Goal: Navigation & Orientation: Find specific page/section

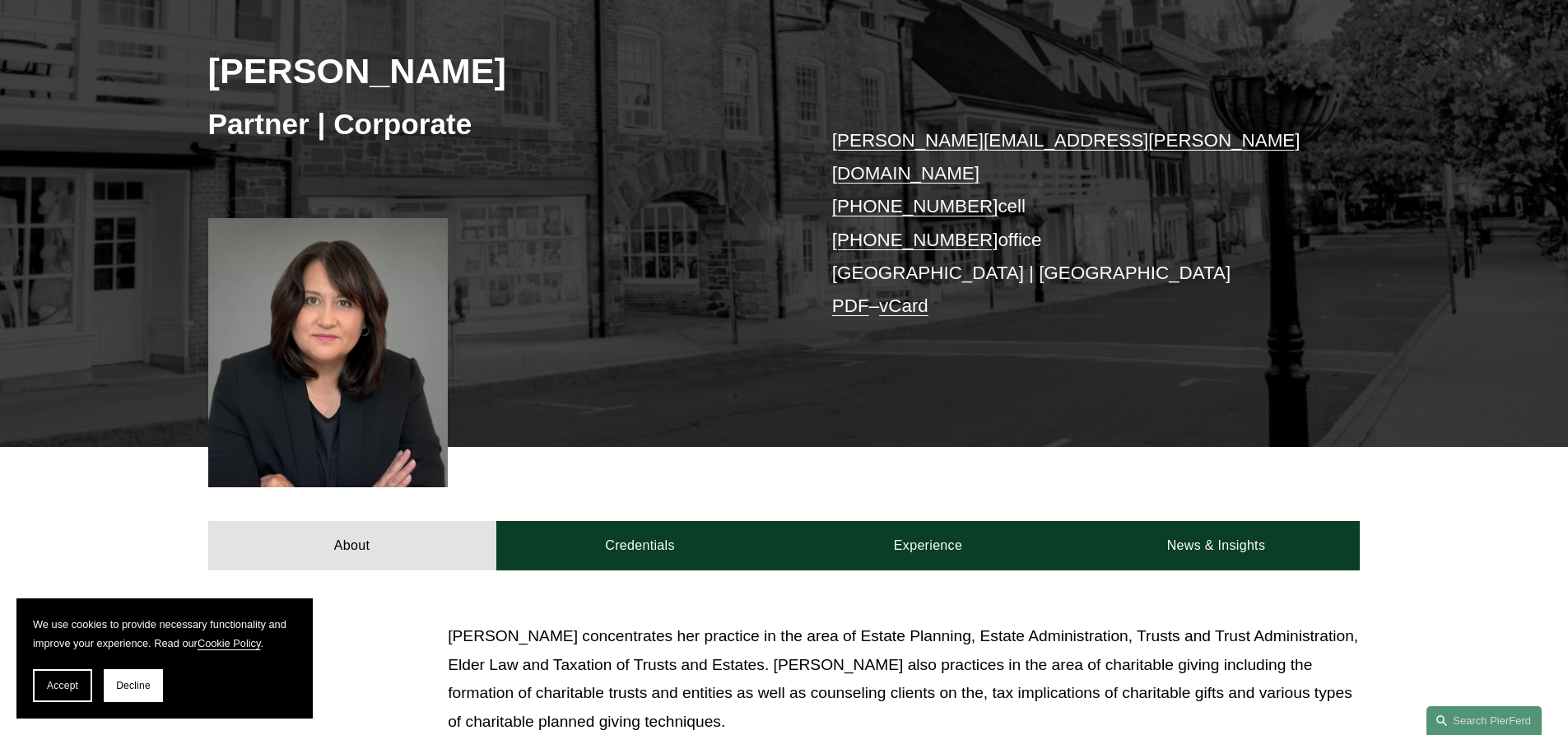
scroll to position [224, 0]
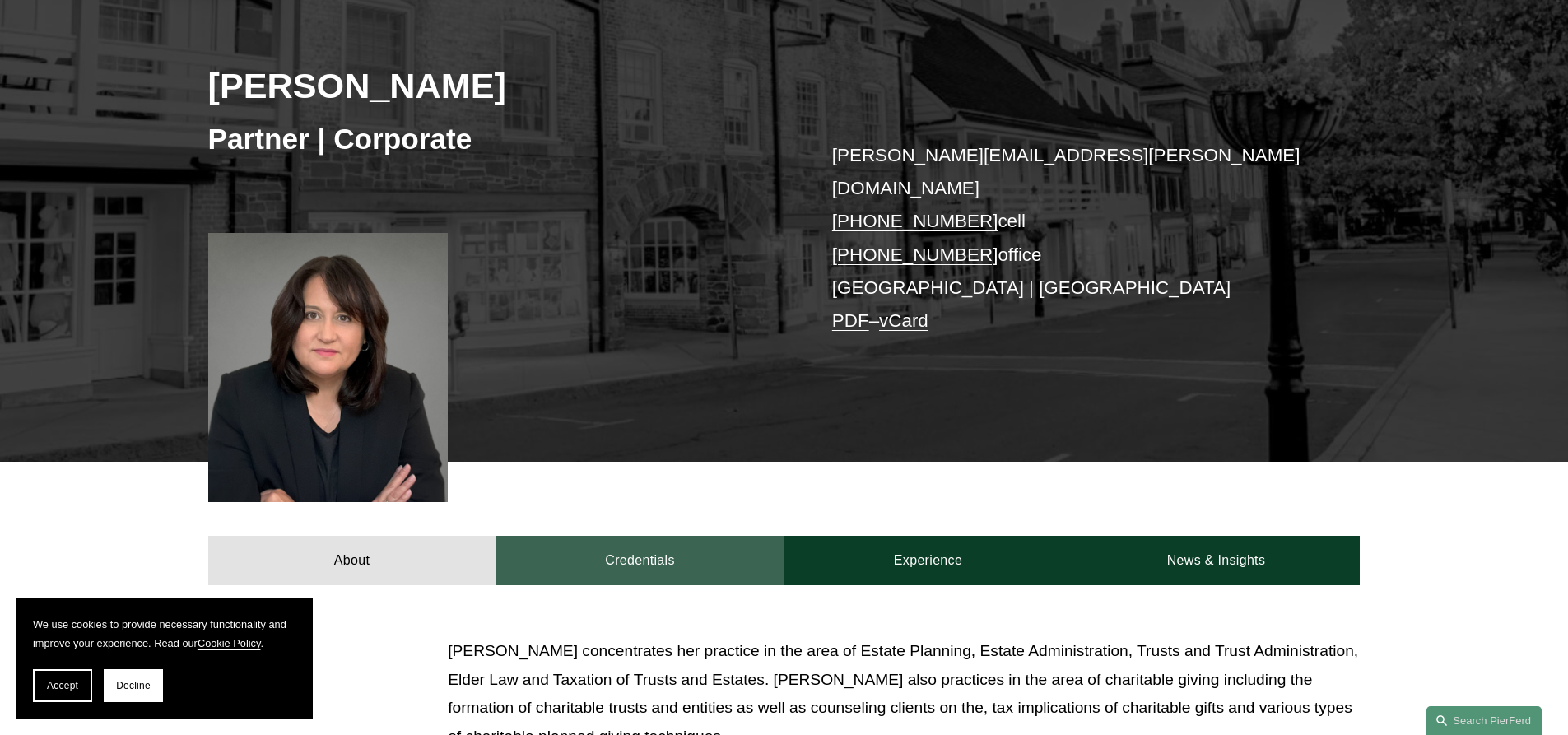
click at [679, 544] on link "Credentials" at bounding box center [640, 560] width 288 height 49
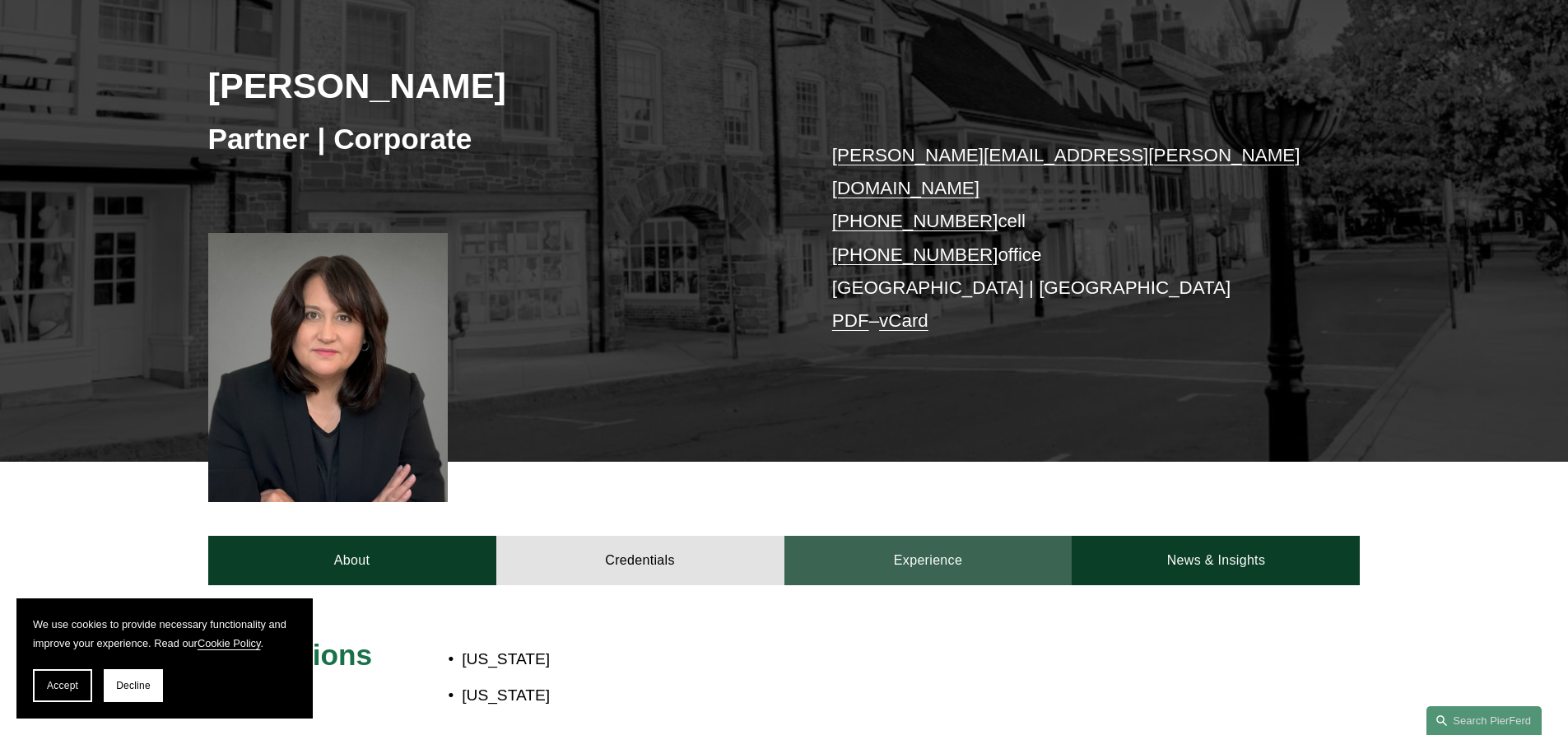
click at [905, 536] on link "Experience" at bounding box center [928, 560] width 288 height 49
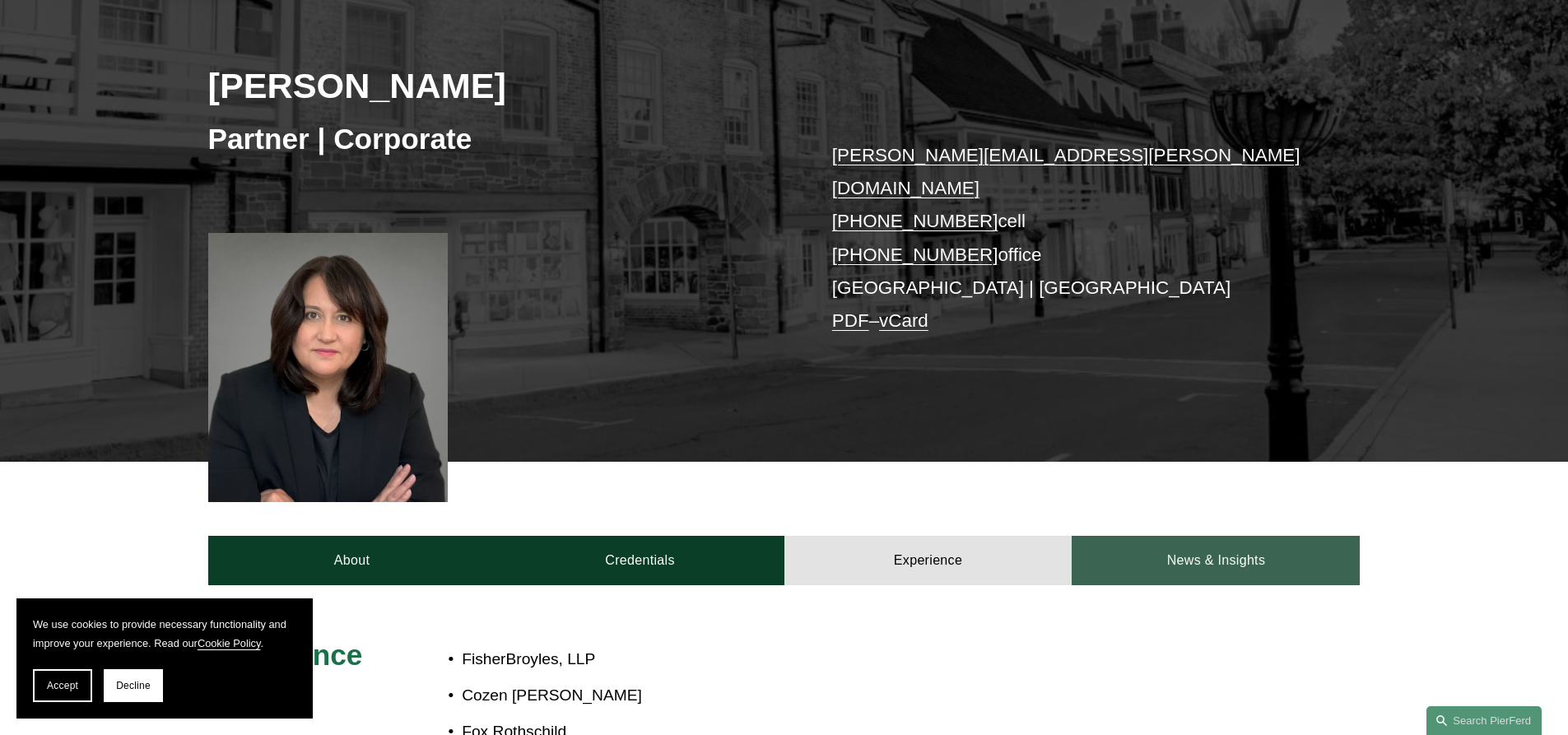
click at [1229, 538] on link "News & Insights" at bounding box center [1216, 560] width 288 height 49
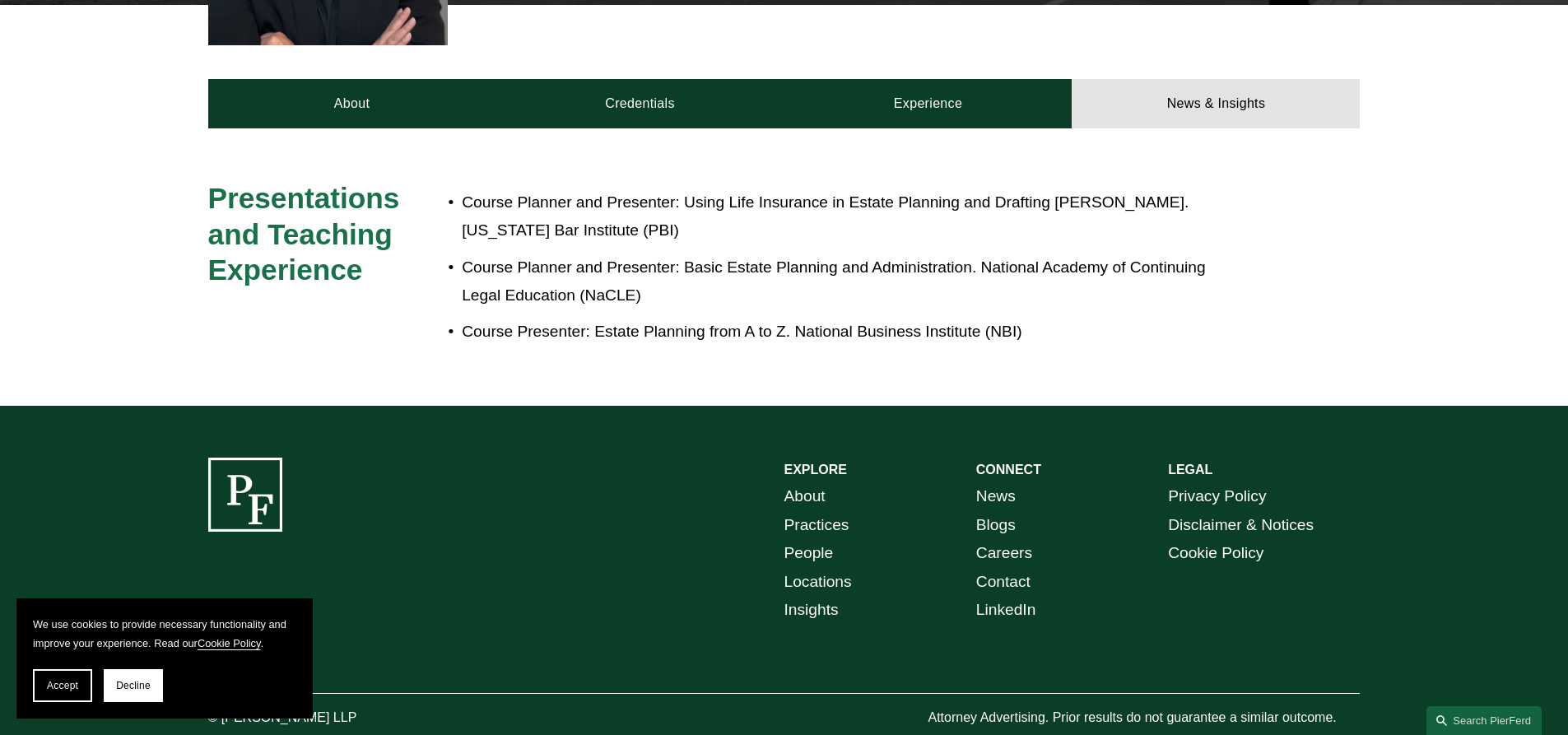
scroll to position [704, 0]
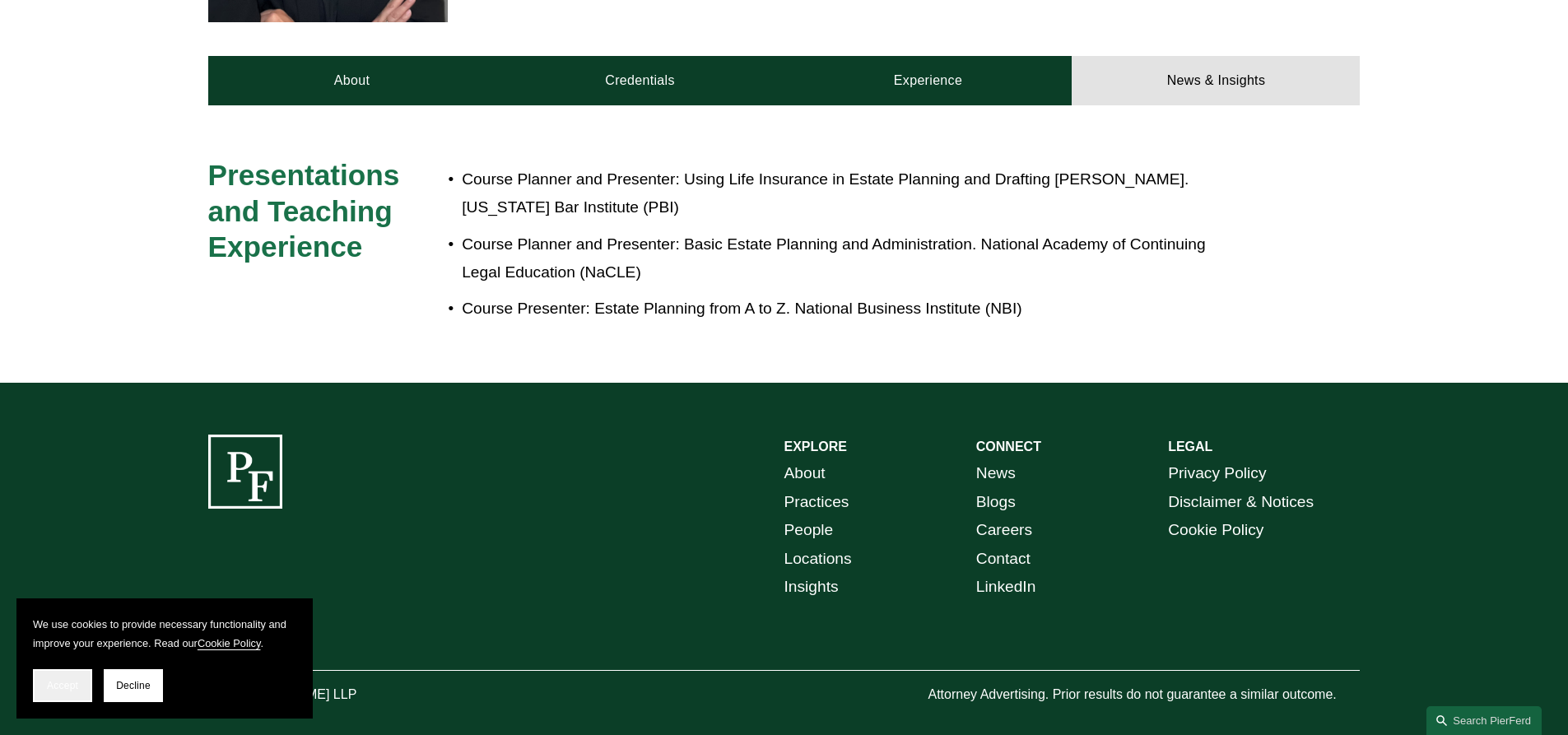
click at [53, 689] on span "Accept" at bounding box center [63, 686] width 31 height 12
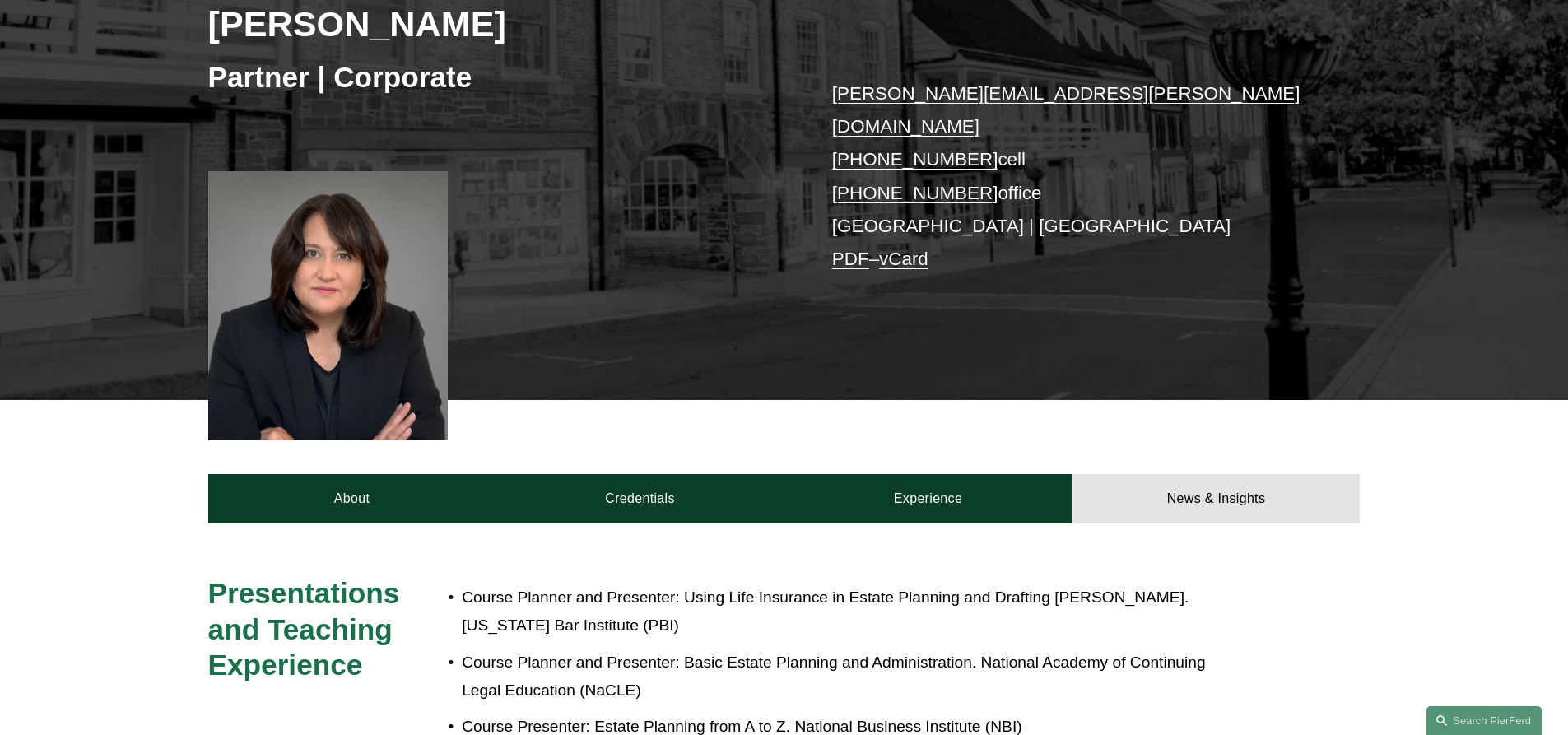
scroll to position [305, 0]
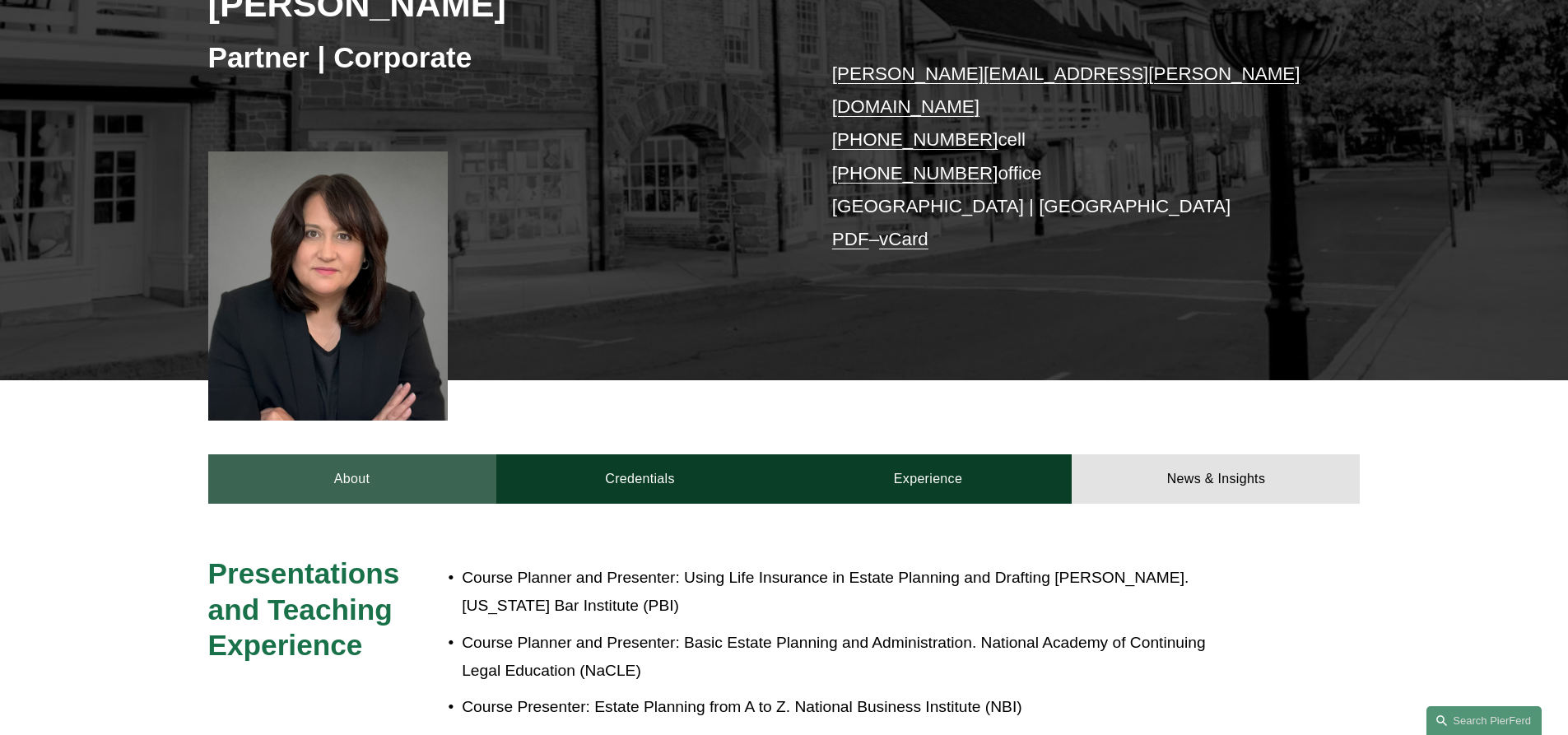
click at [319, 460] on link "About" at bounding box center [352, 479] width 288 height 49
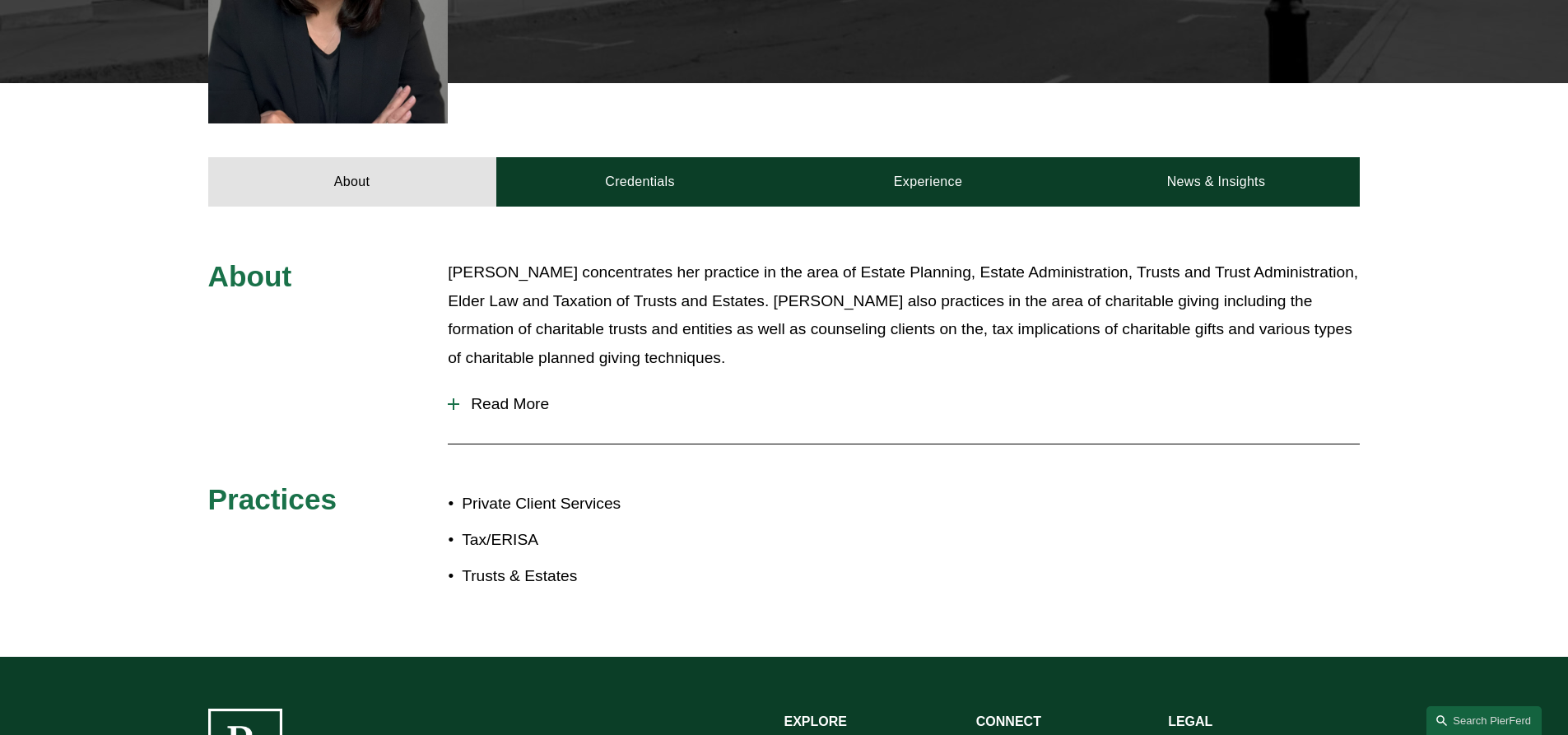
scroll to position [618, 0]
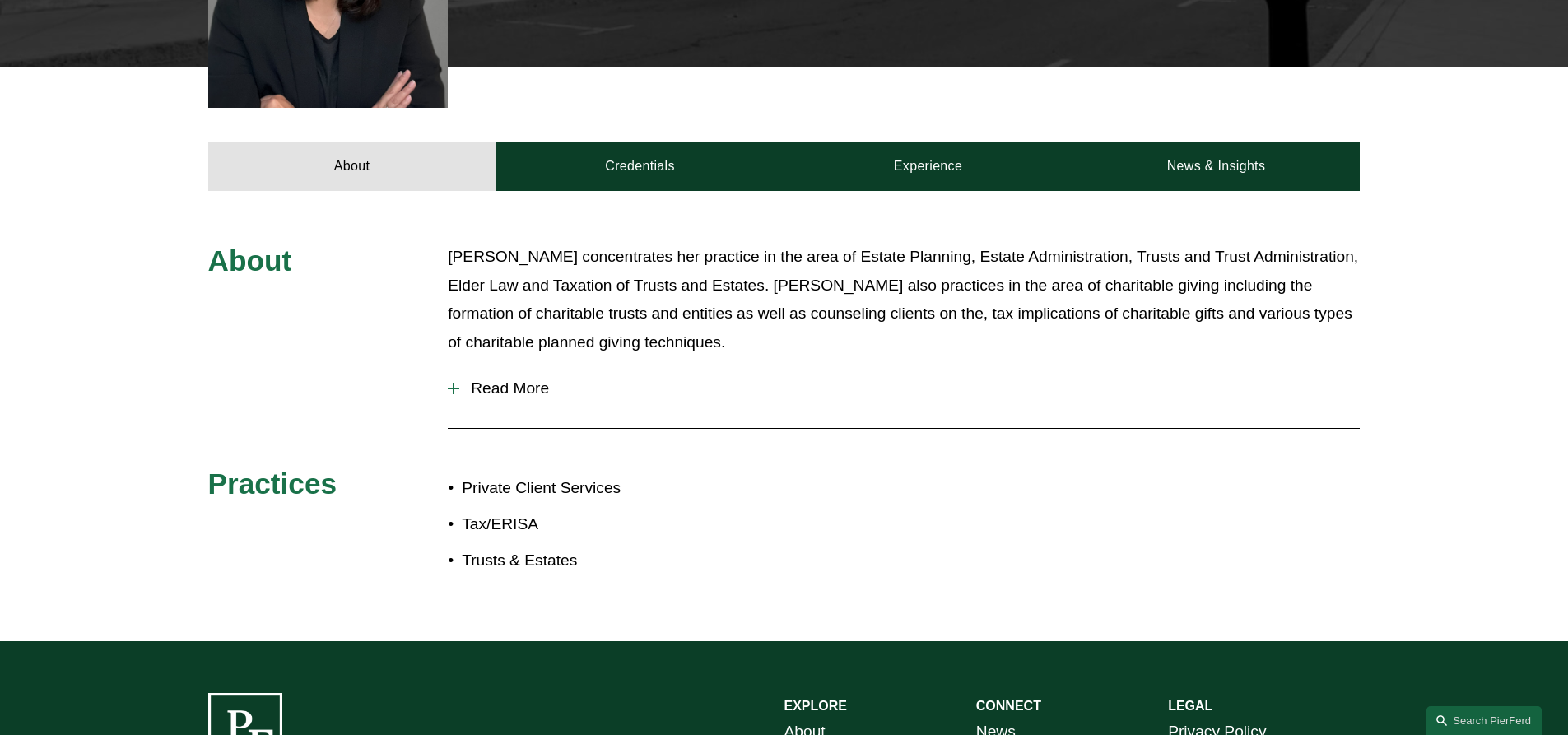
click at [462, 380] on span "Read More" at bounding box center [910, 388] width 901 height 18
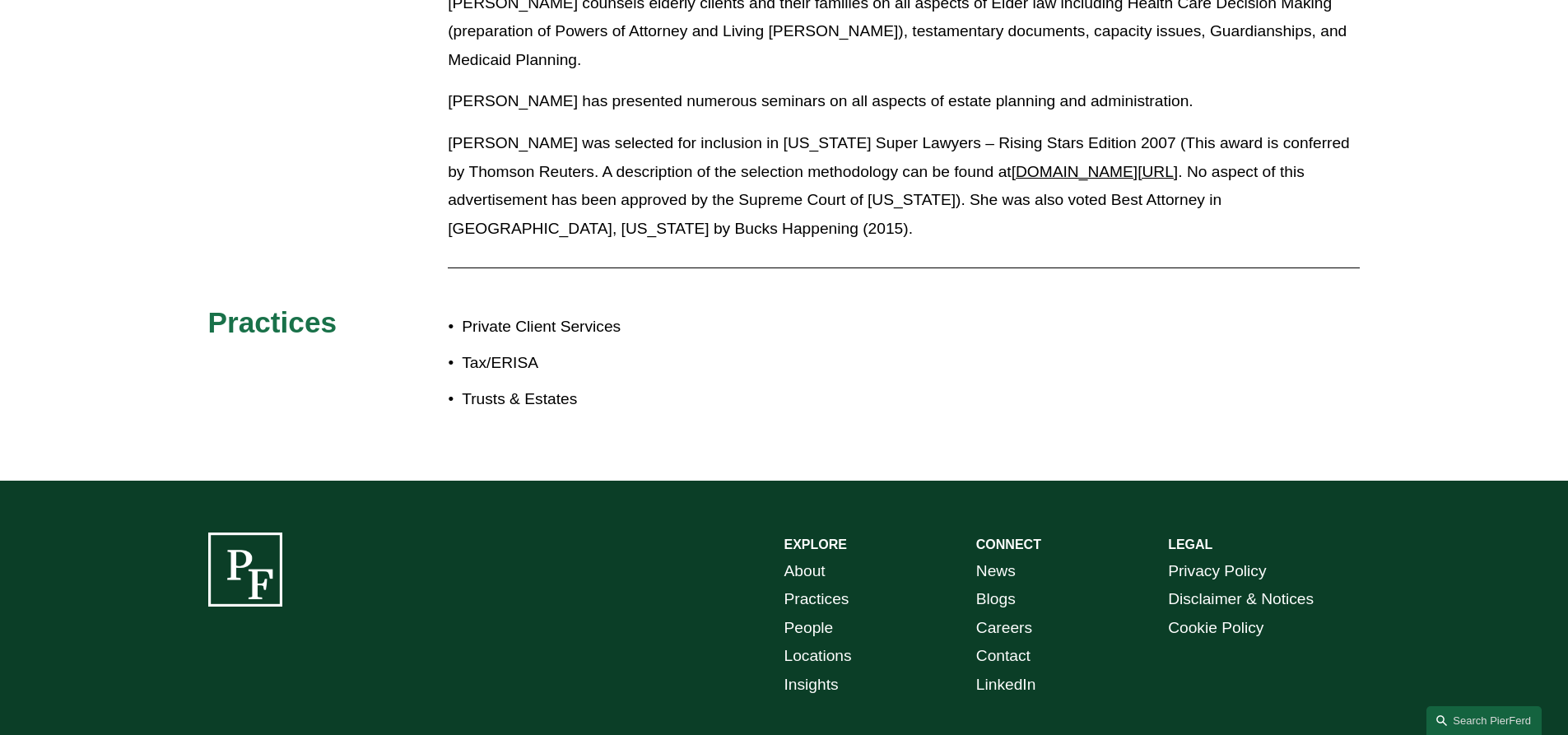
scroll to position [1538, 0]
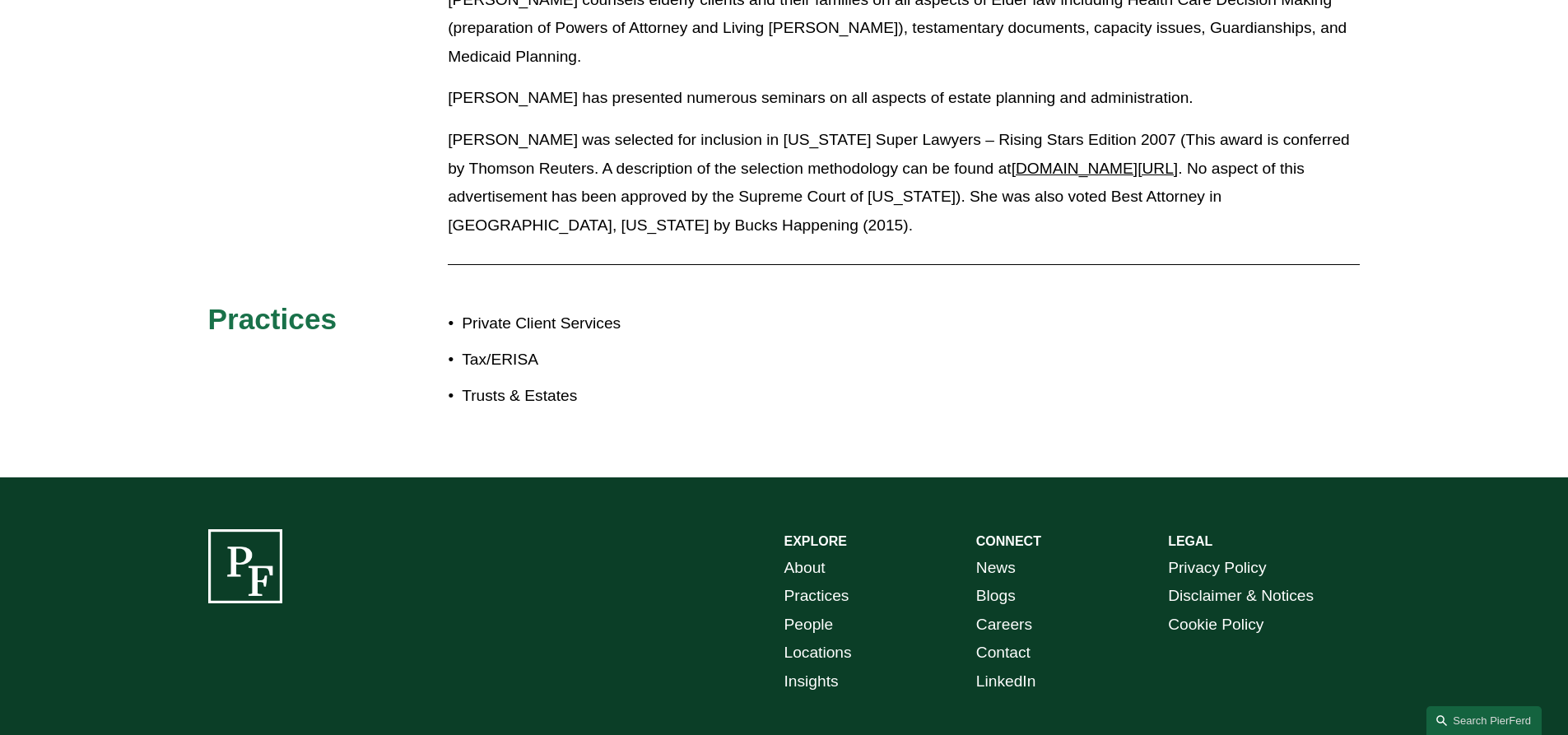
click at [804, 582] on link "Practices" at bounding box center [816, 597] width 65 height 29
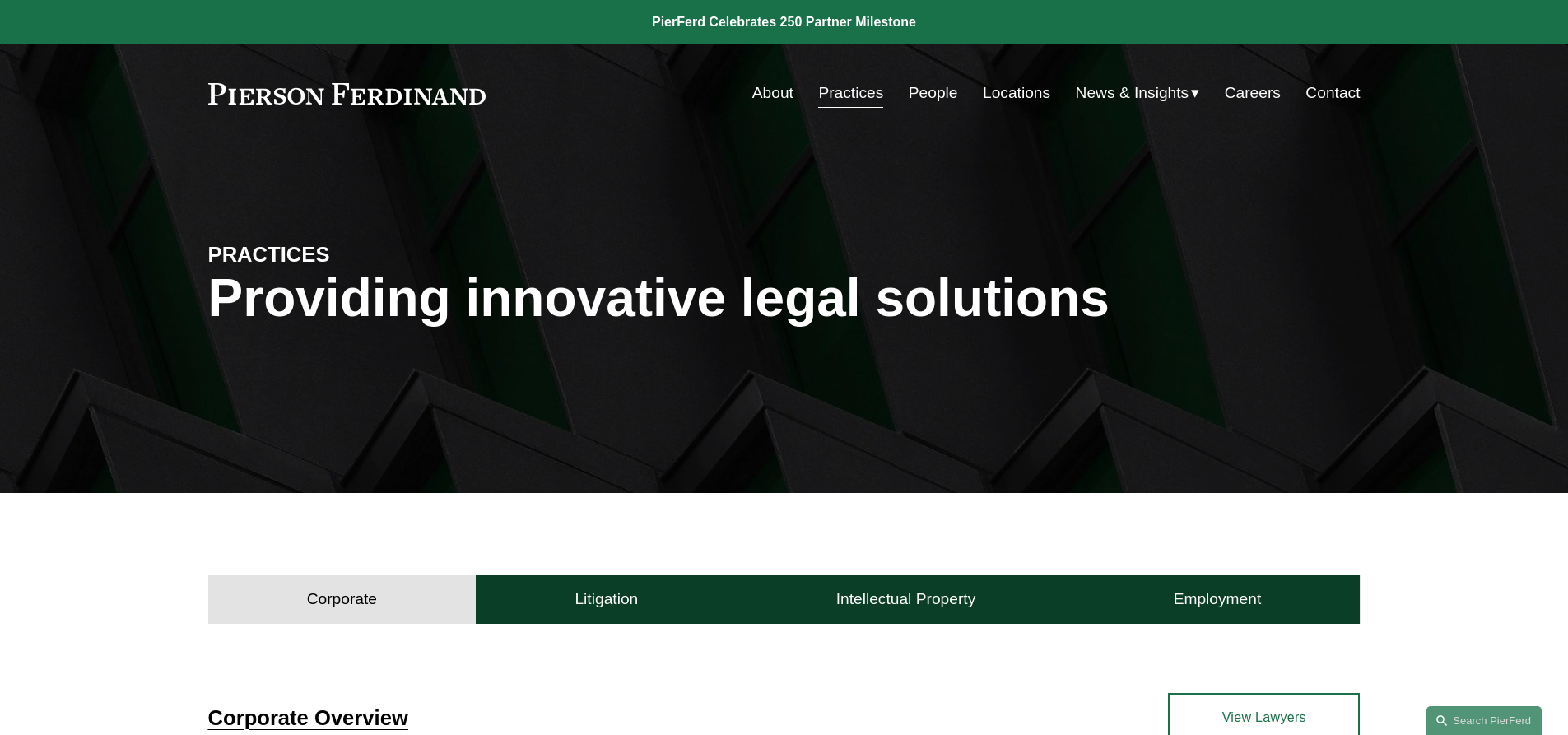
click at [918, 87] on link "People" at bounding box center [933, 93] width 49 height 31
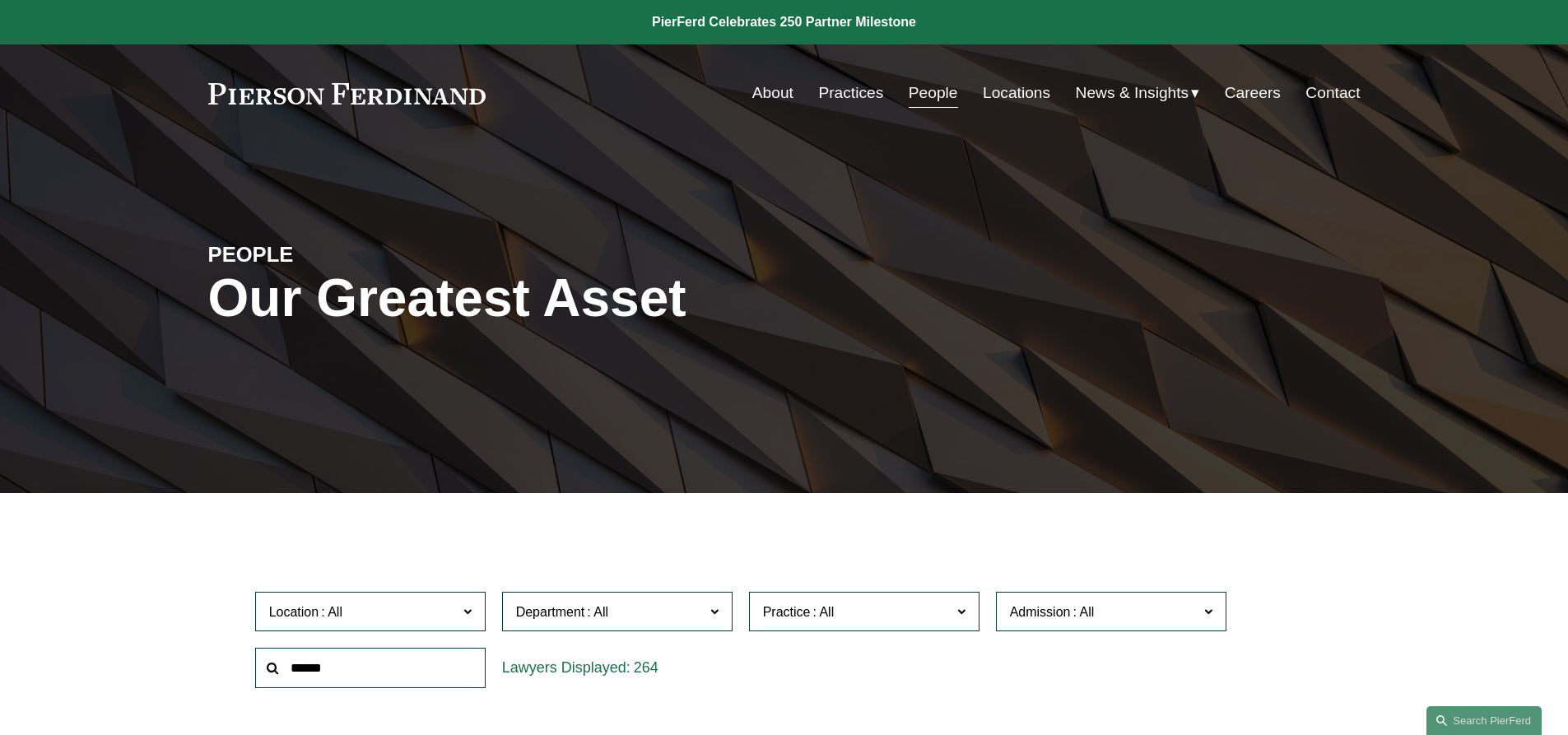
click at [1023, 94] on link "Locations" at bounding box center [1017, 93] width 68 height 31
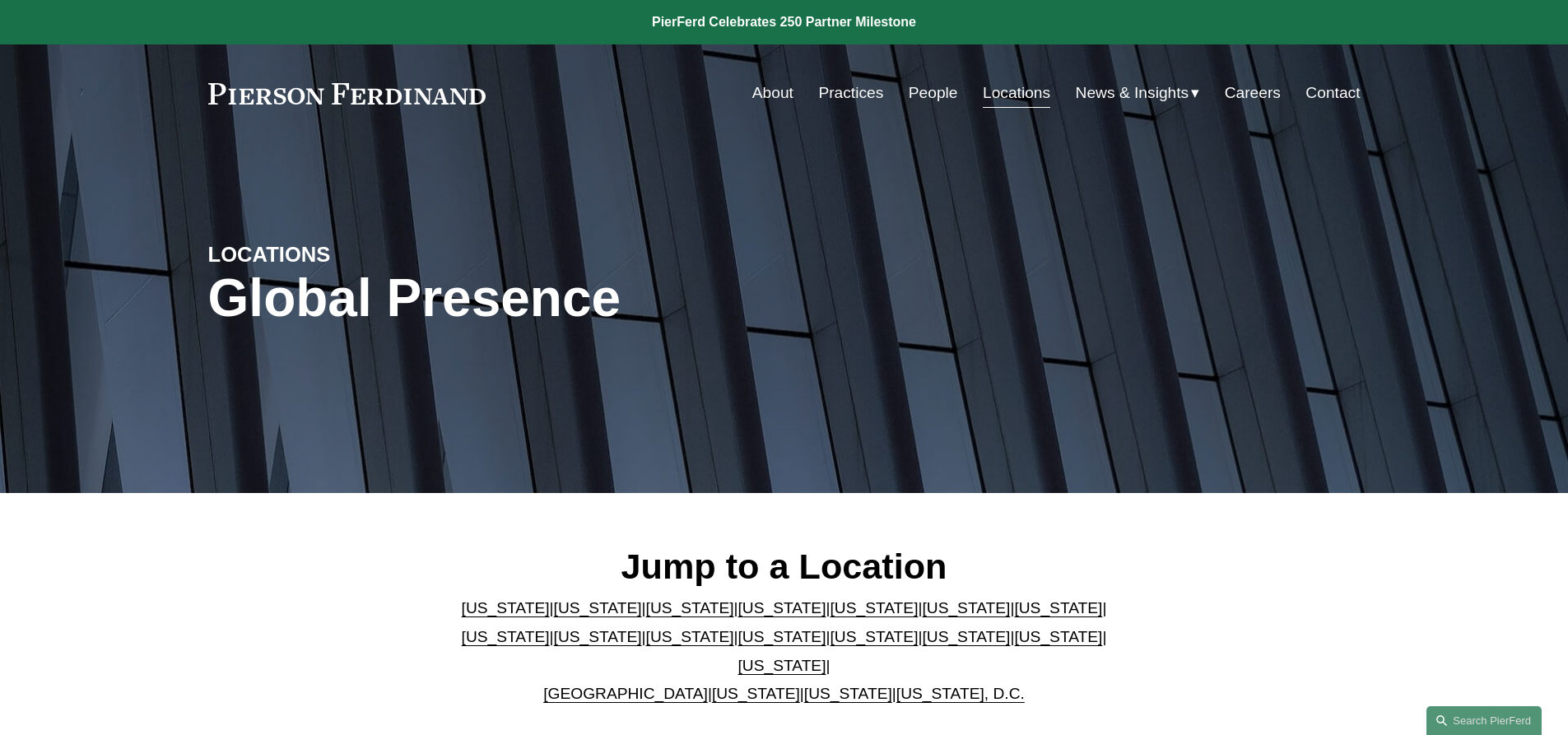
click at [646, 645] on link "[US_STATE]" at bounding box center [689, 636] width 88 height 17
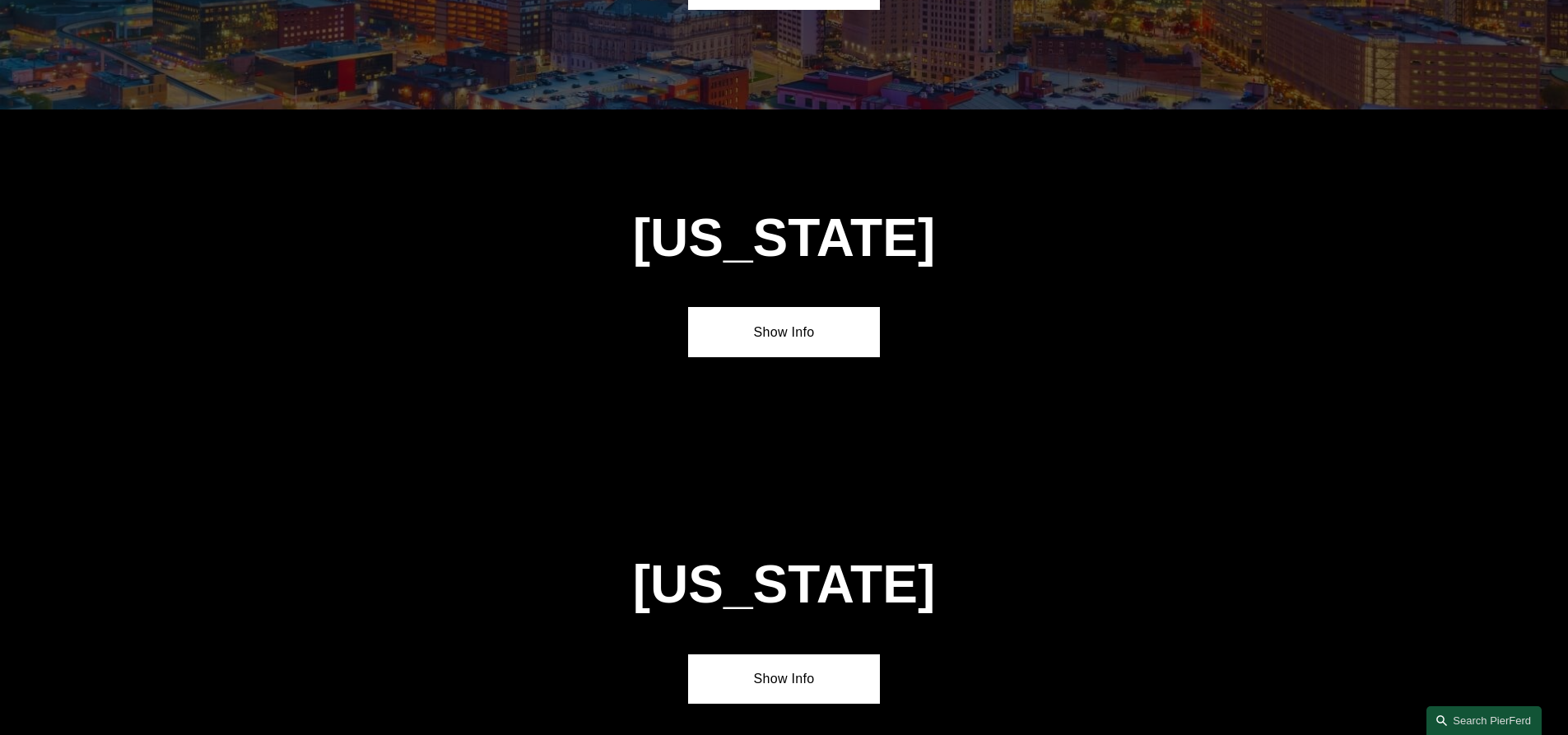
scroll to position [3870, 0]
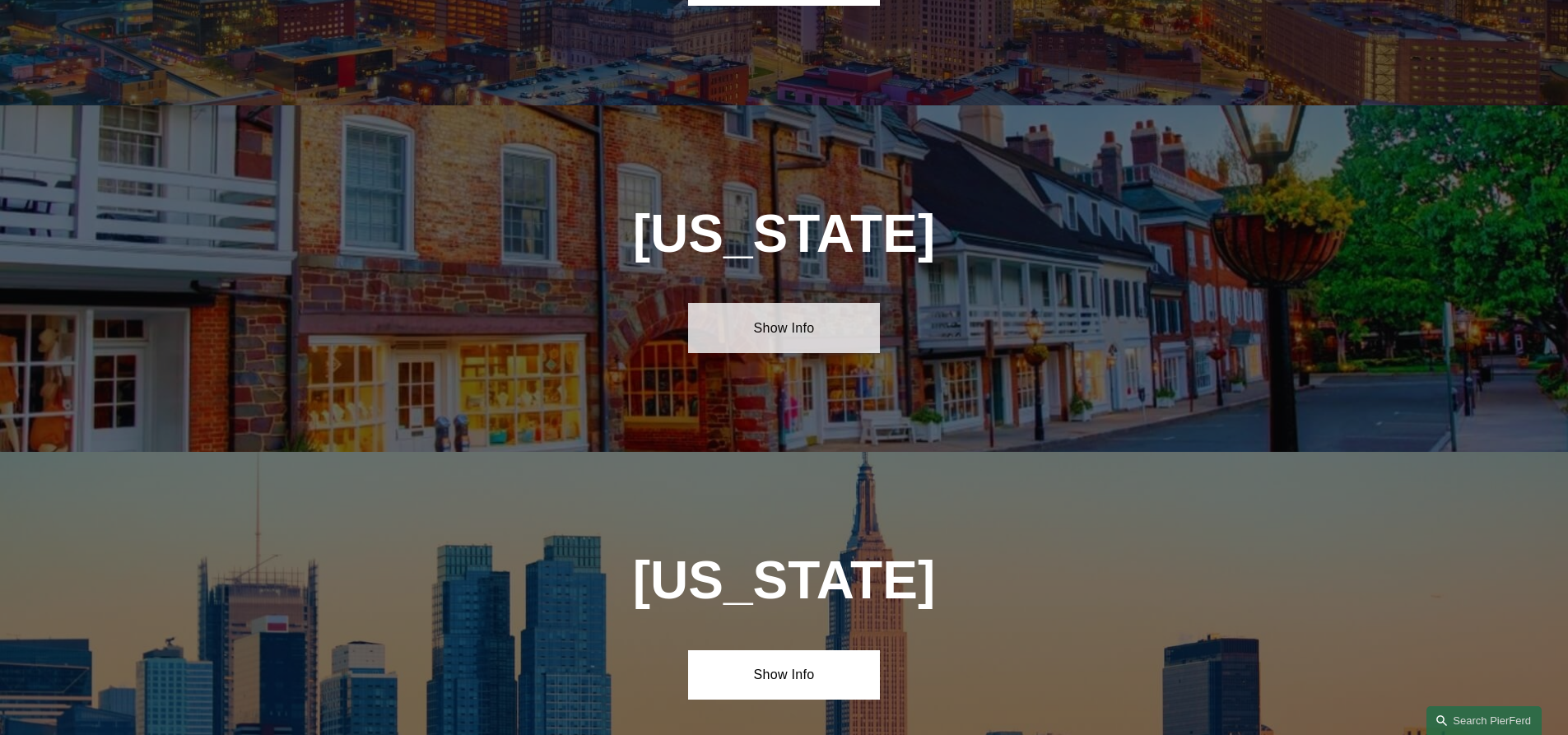
click at [799, 303] on link "Show Info" at bounding box center [784, 327] width 192 height 49
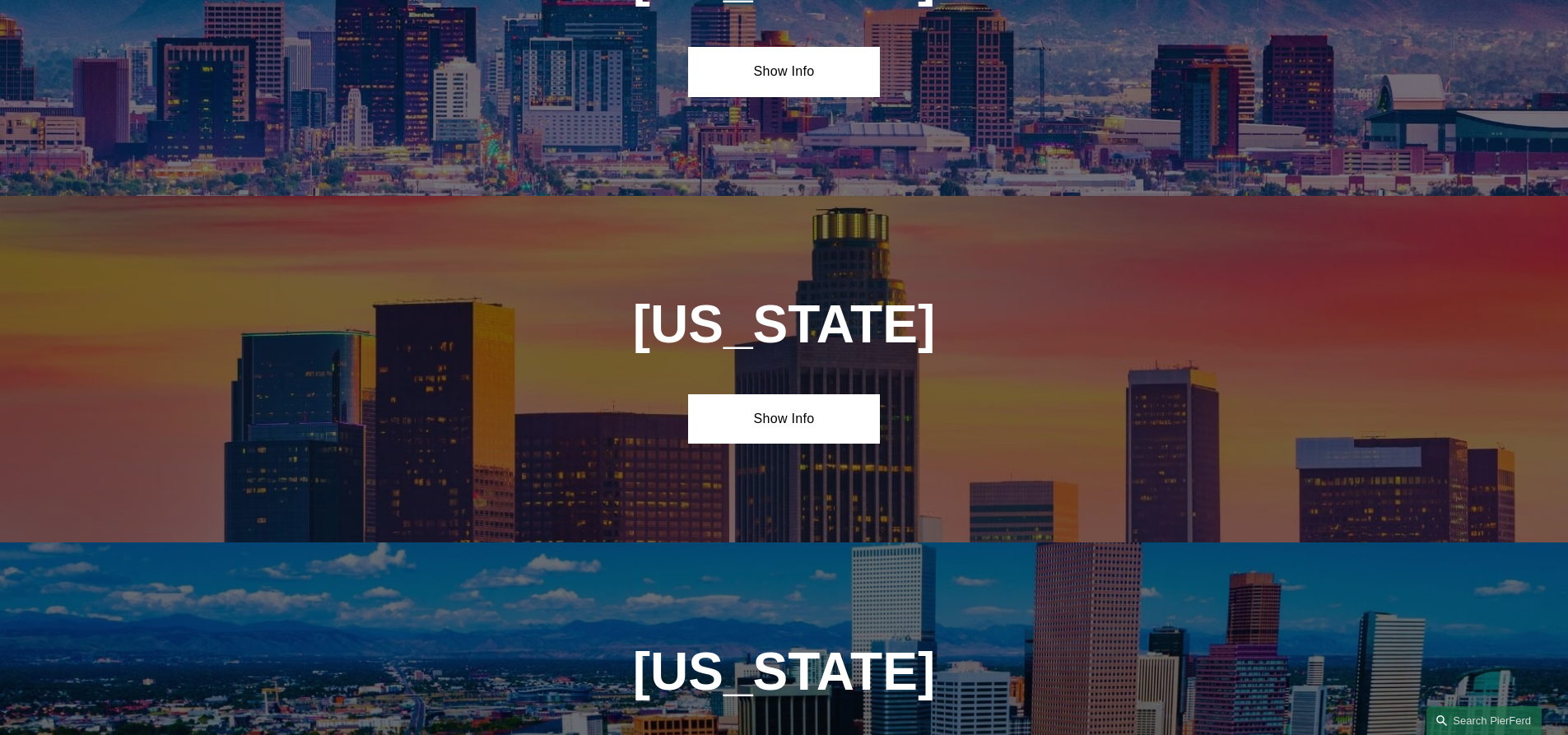
scroll to position [0, 0]
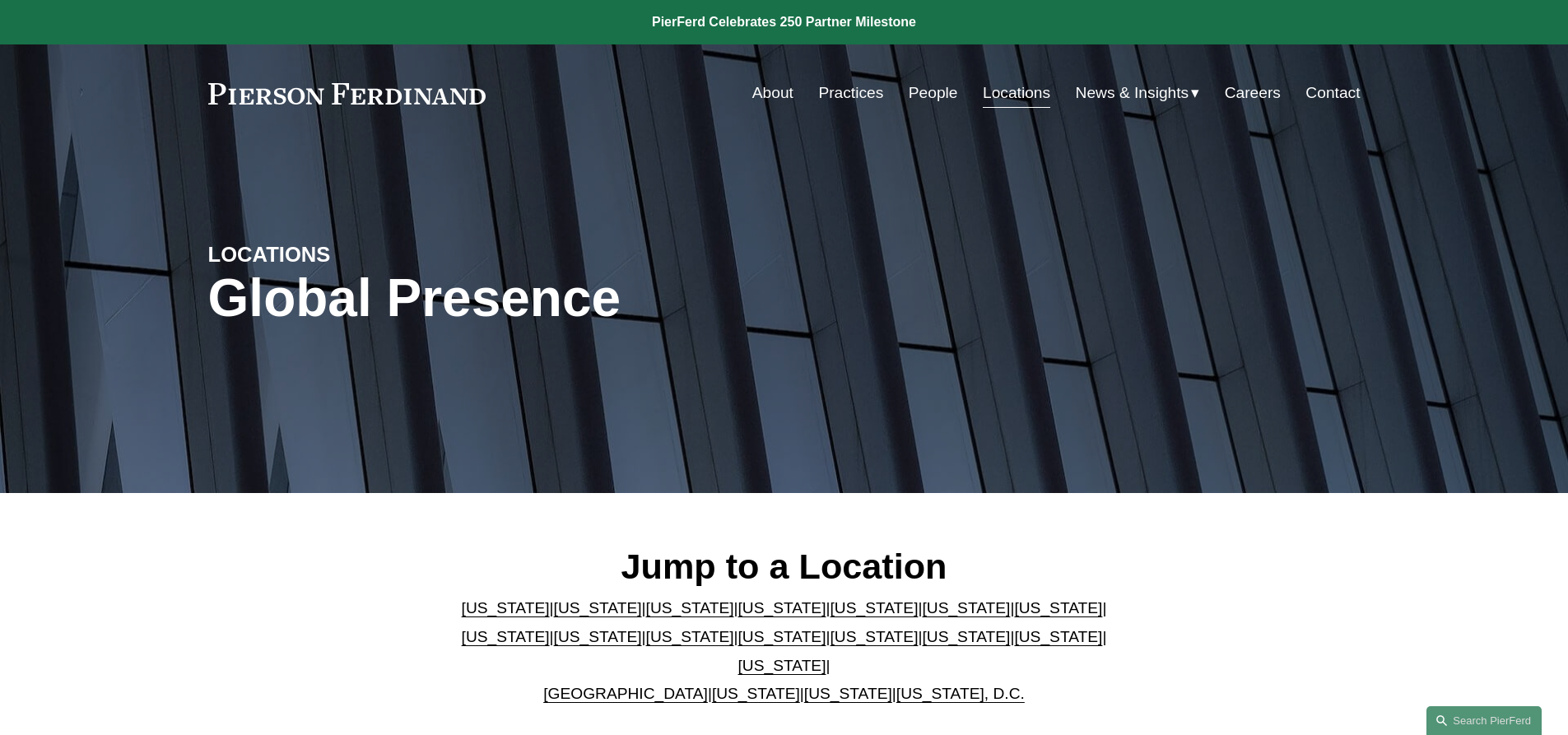
click at [1263, 92] on link "Careers" at bounding box center [1252, 93] width 56 height 31
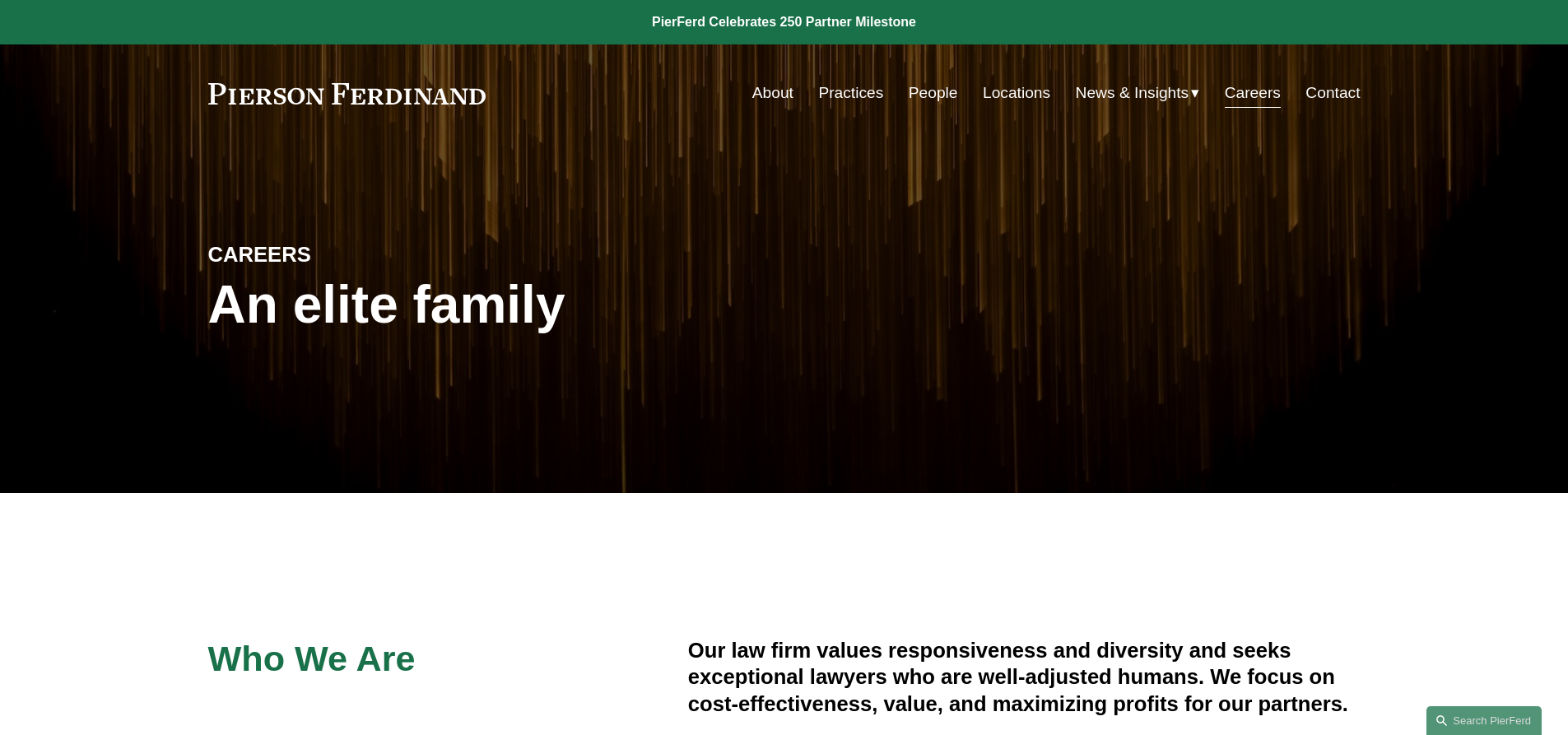
click at [1330, 89] on link "Contact" at bounding box center [1332, 93] width 54 height 31
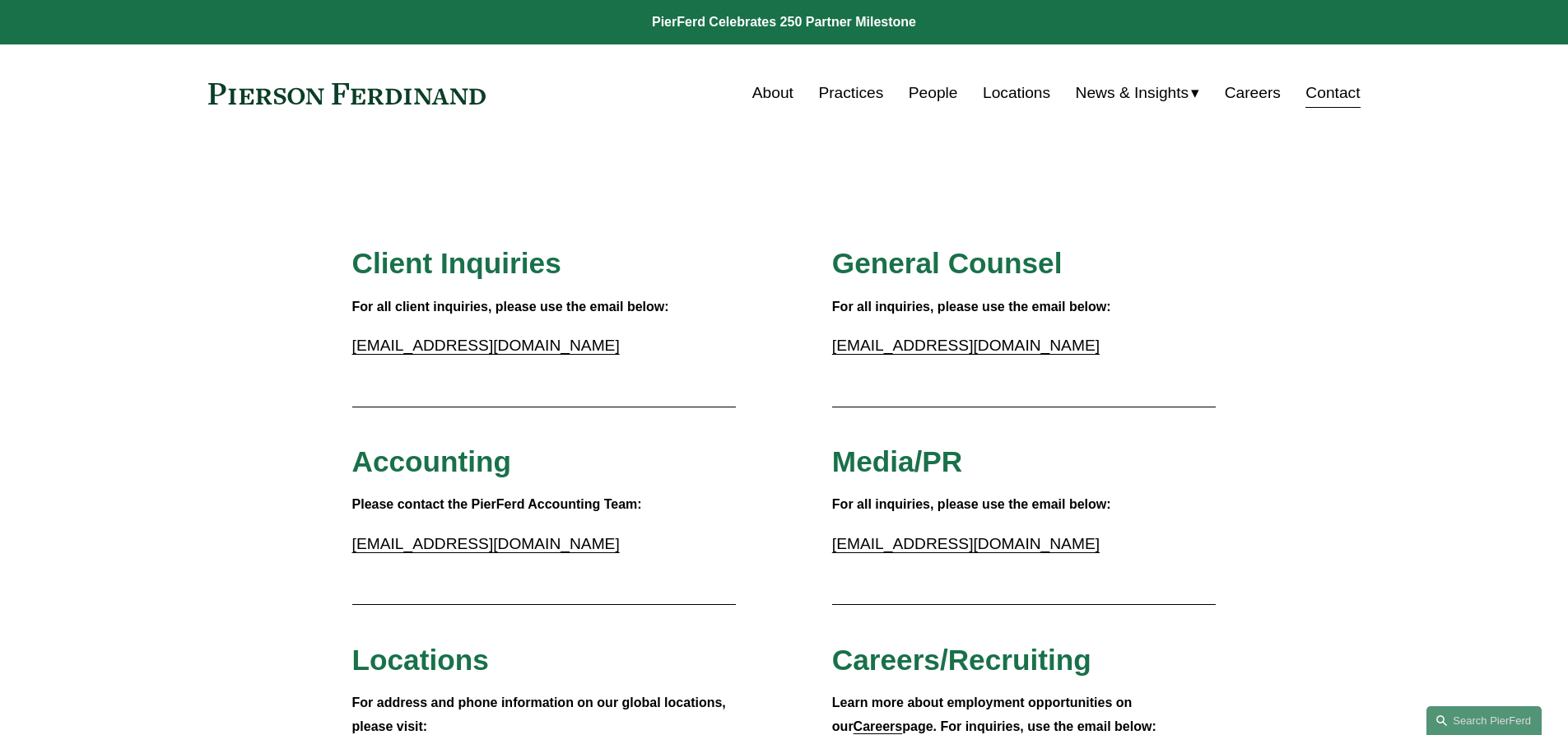
click at [766, 89] on link "About" at bounding box center [772, 93] width 42 height 31
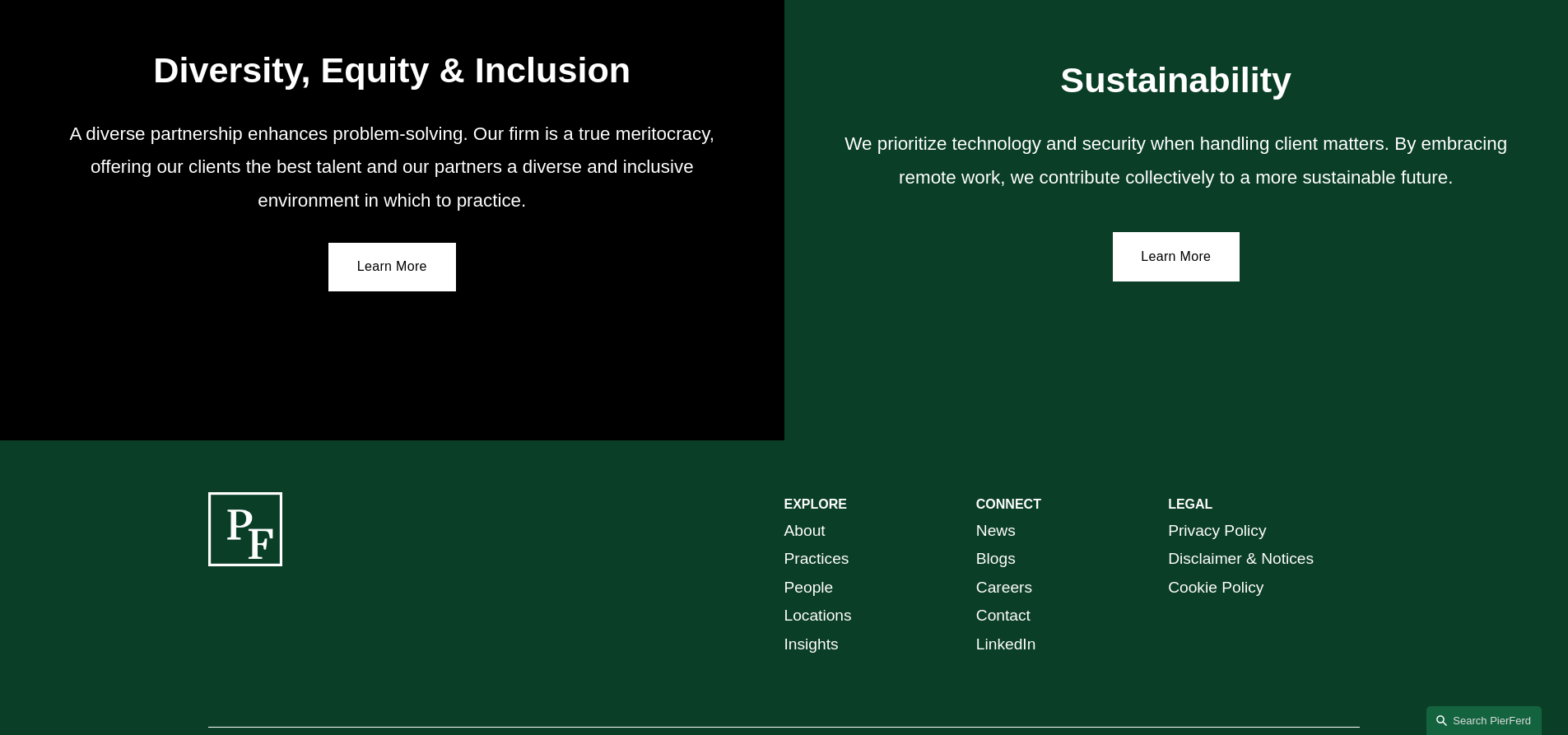
scroll to position [2982, 0]
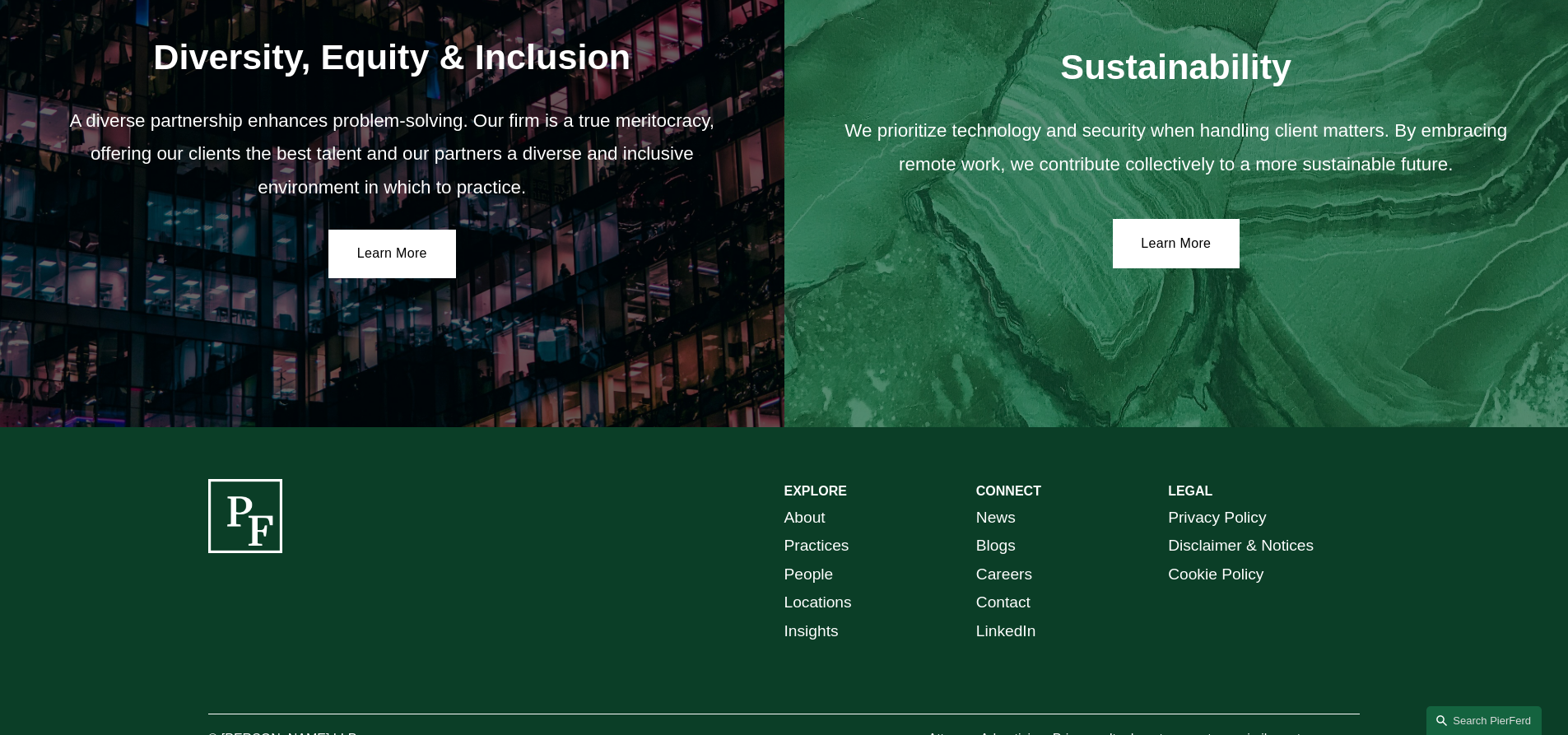
click at [806, 580] on link "People" at bounding box center [808, 576] width 49 height 29
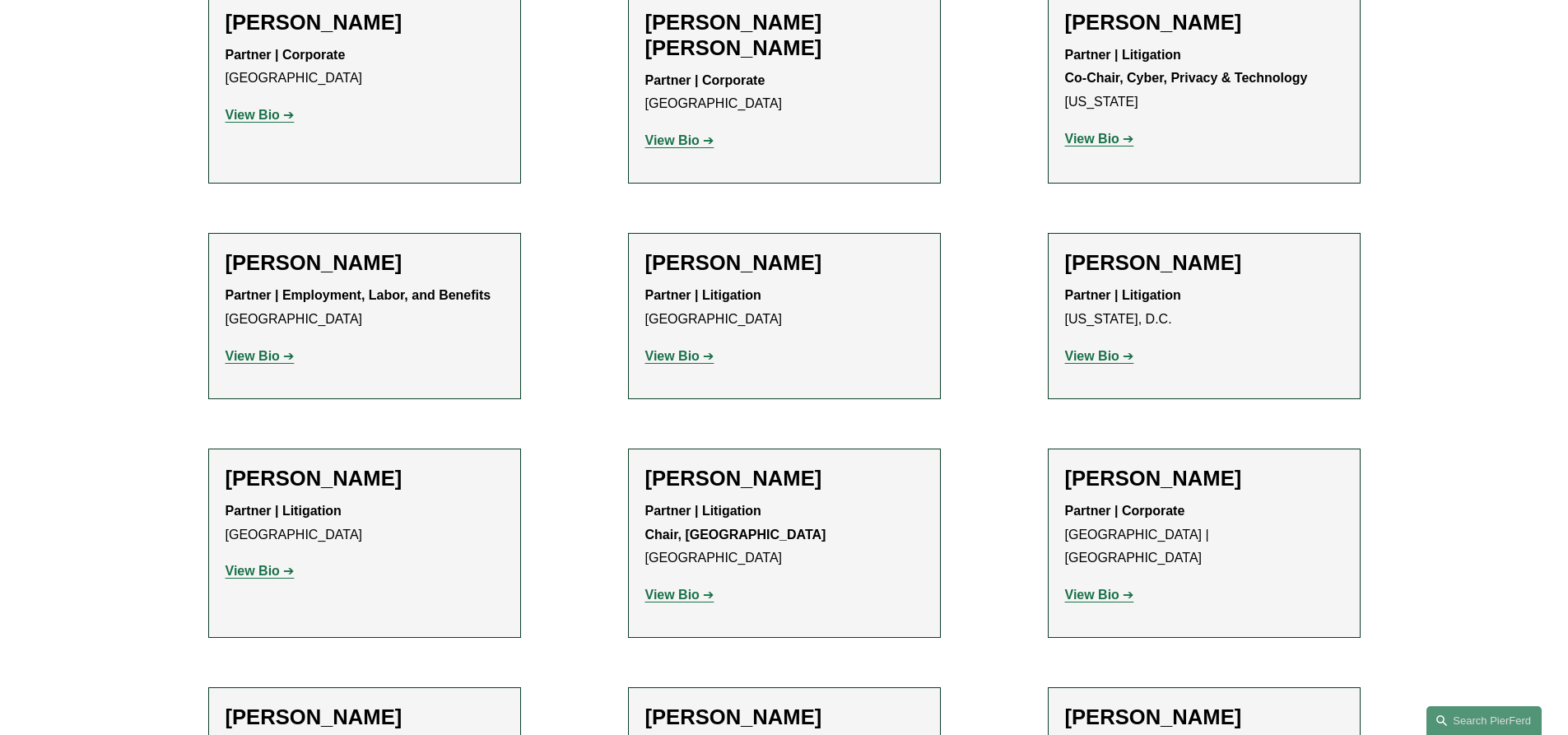
scroll to position [17009, 0]
